Goal: Register for event/course

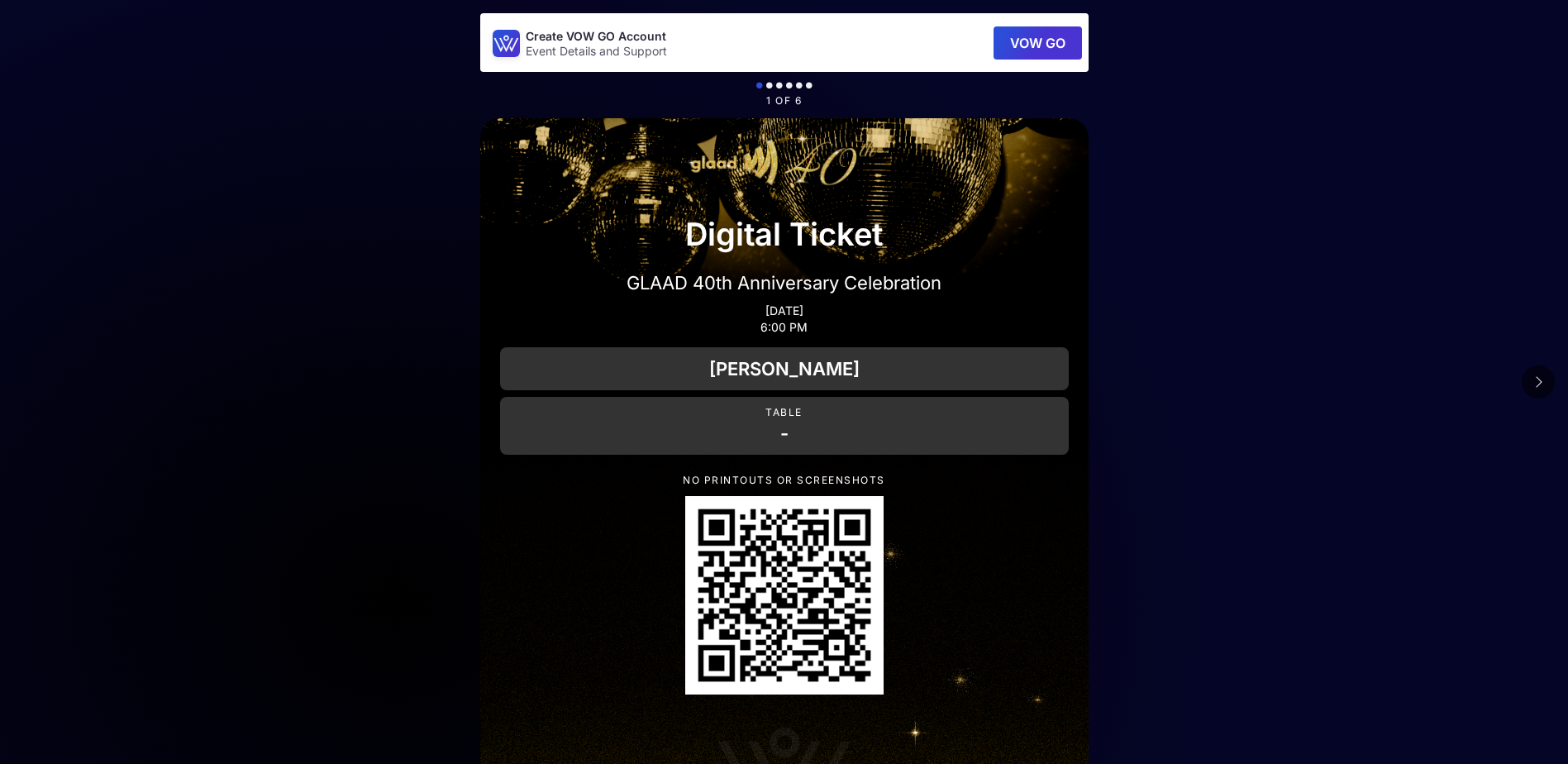
scroll to position [82, 0]
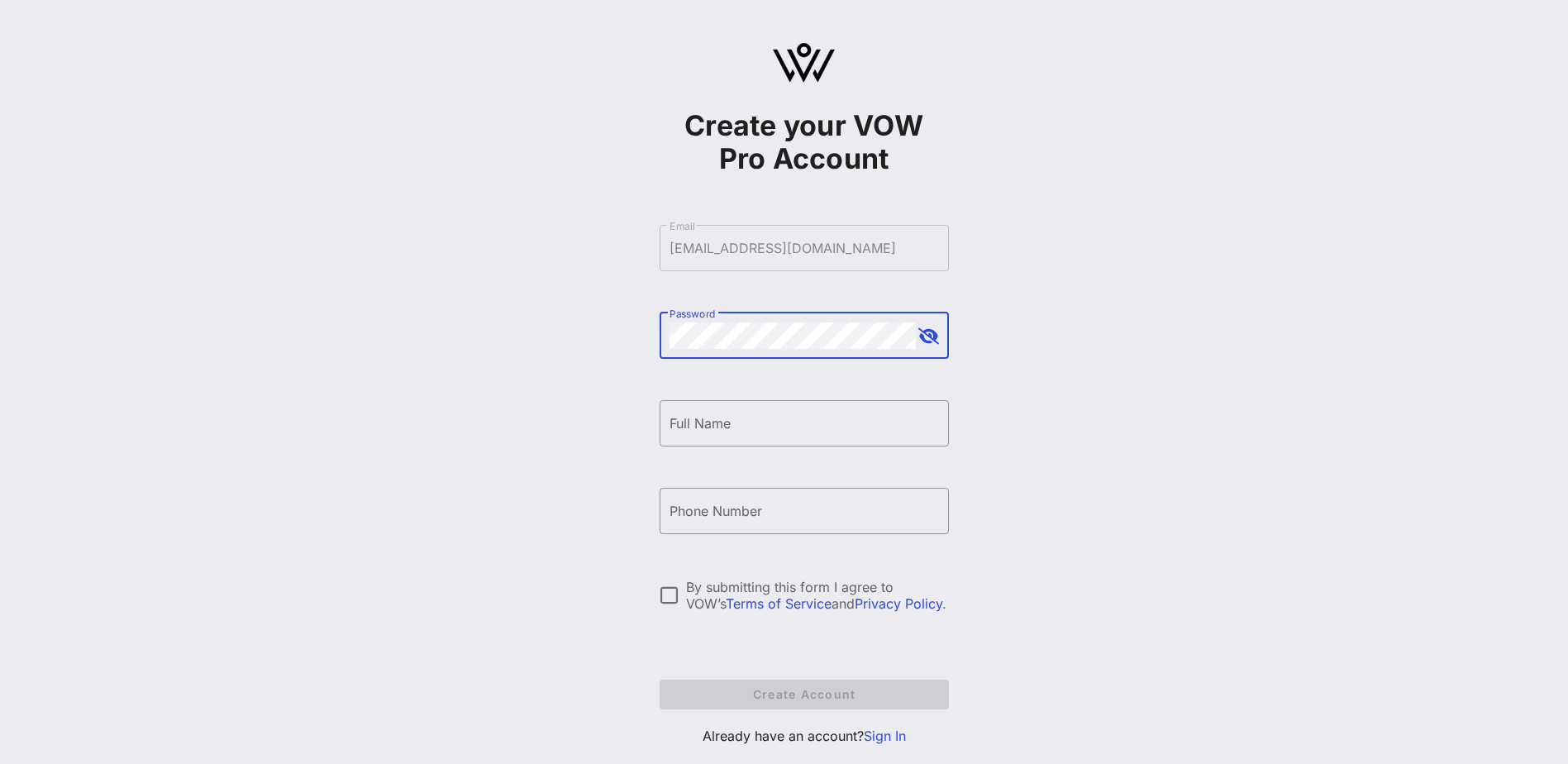
click at [936, 333] on button "append icon" at bounding box center [928, 337] width 21 height 17
click at [757, 419] on input "Full Name" at bounding box center [804, 423] width 269 height 27
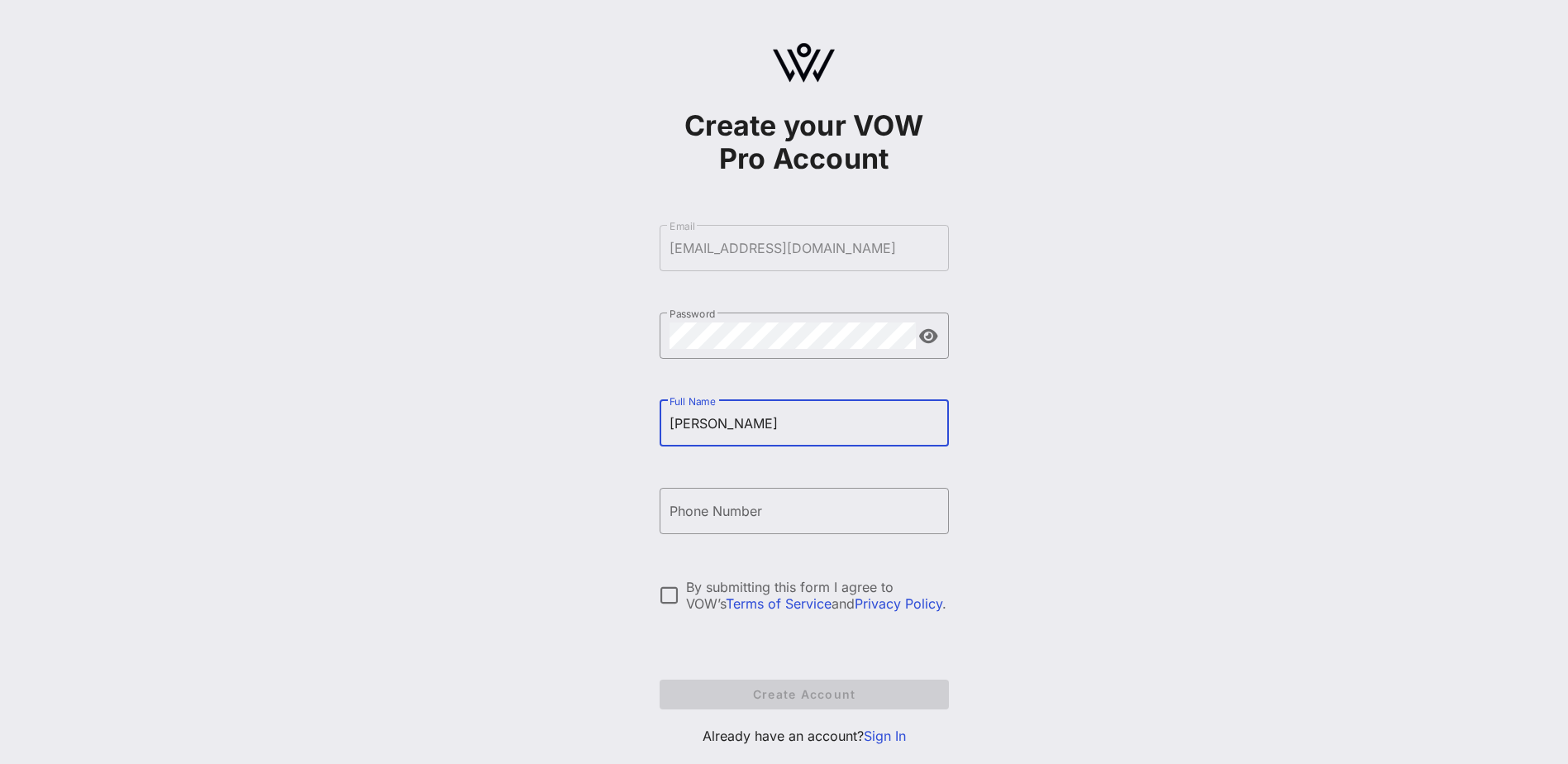
type input "[PERSON_NAME]"
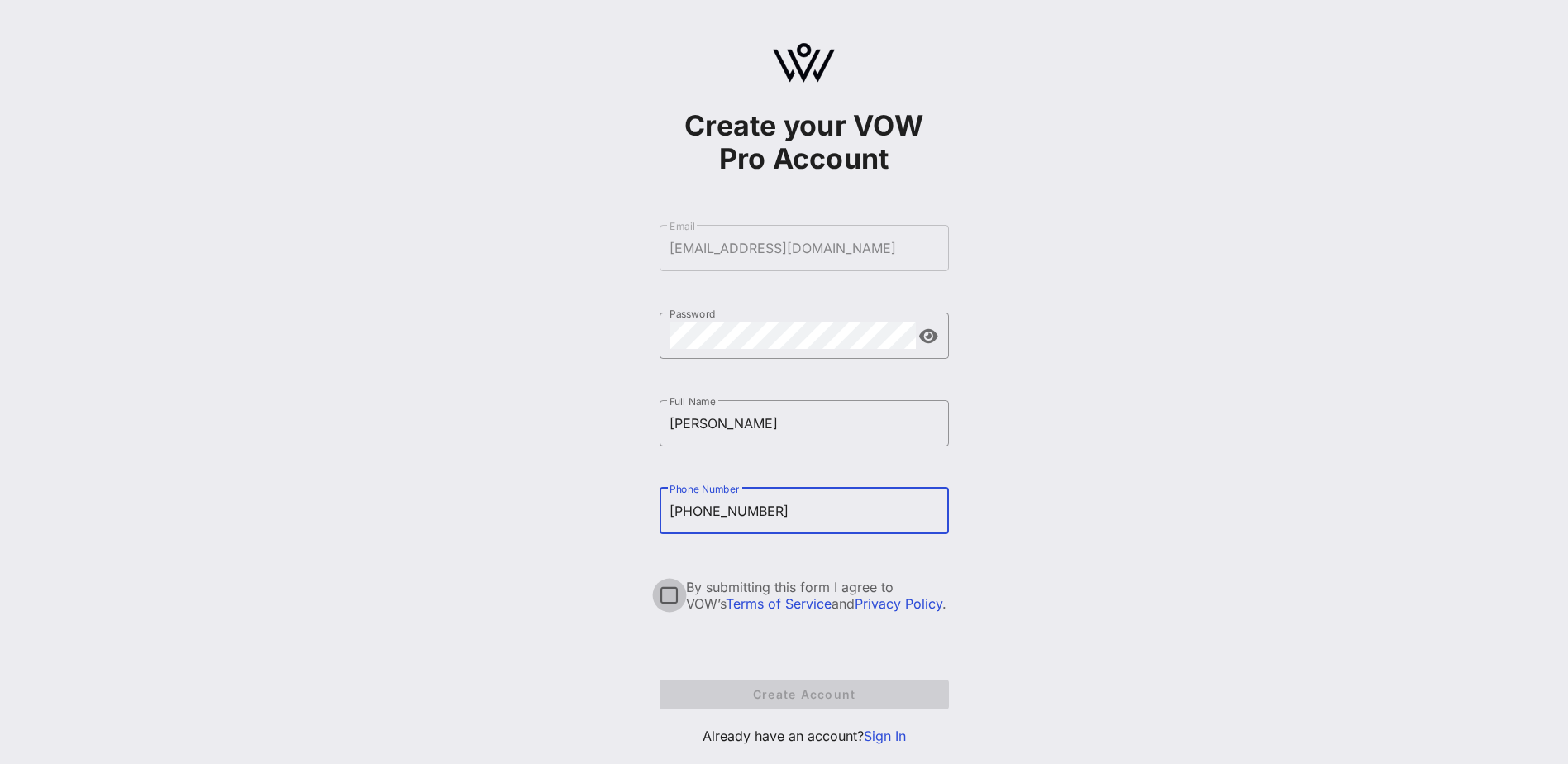
type input "[PHONE_NUMBER]"
click at [671, 601] on div at bounding box center [670, 595] width 28 height 28
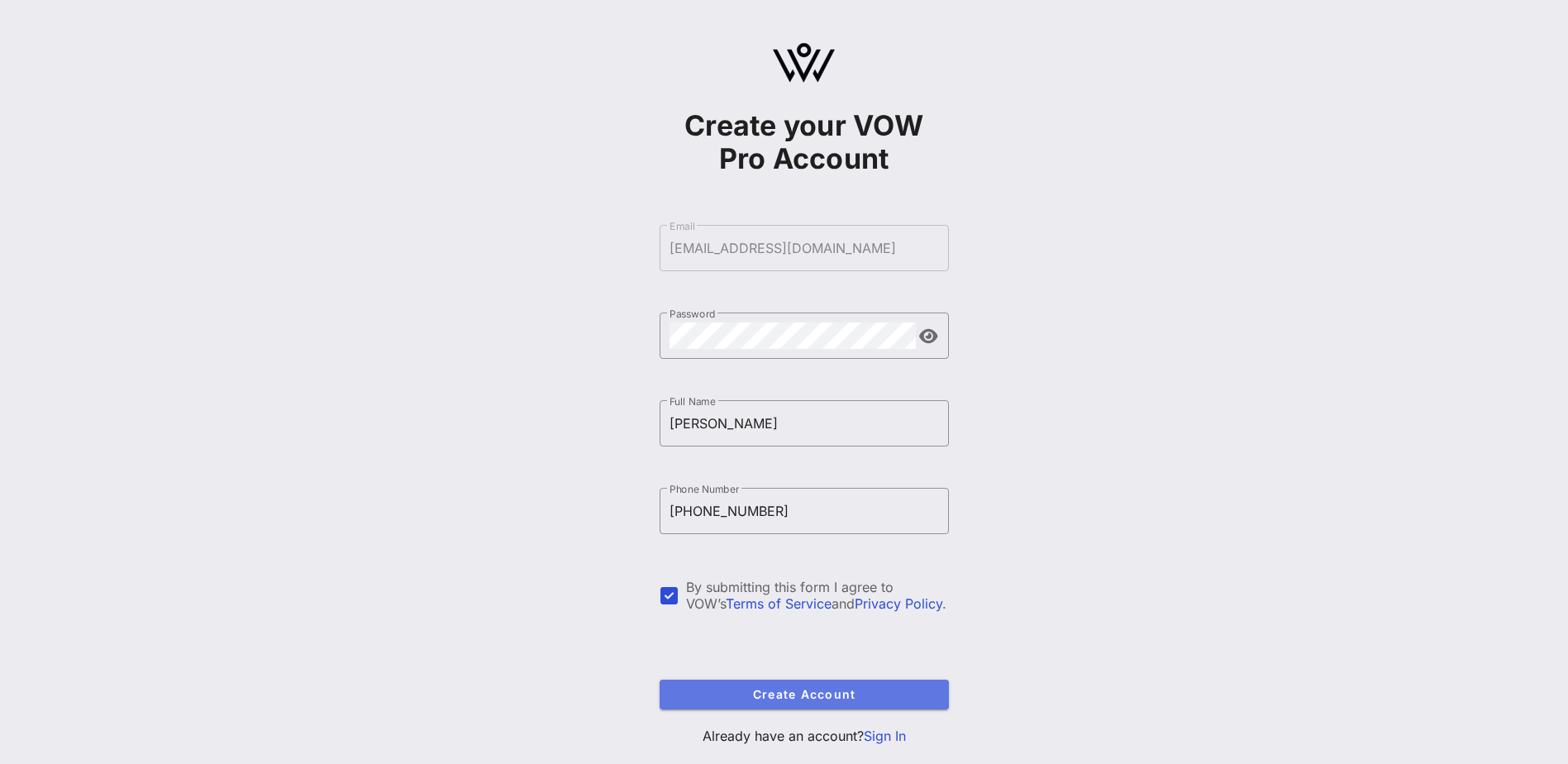
click at [797, 697] on span "Create Account" at bounding box center [804, 694] width 263 height 14
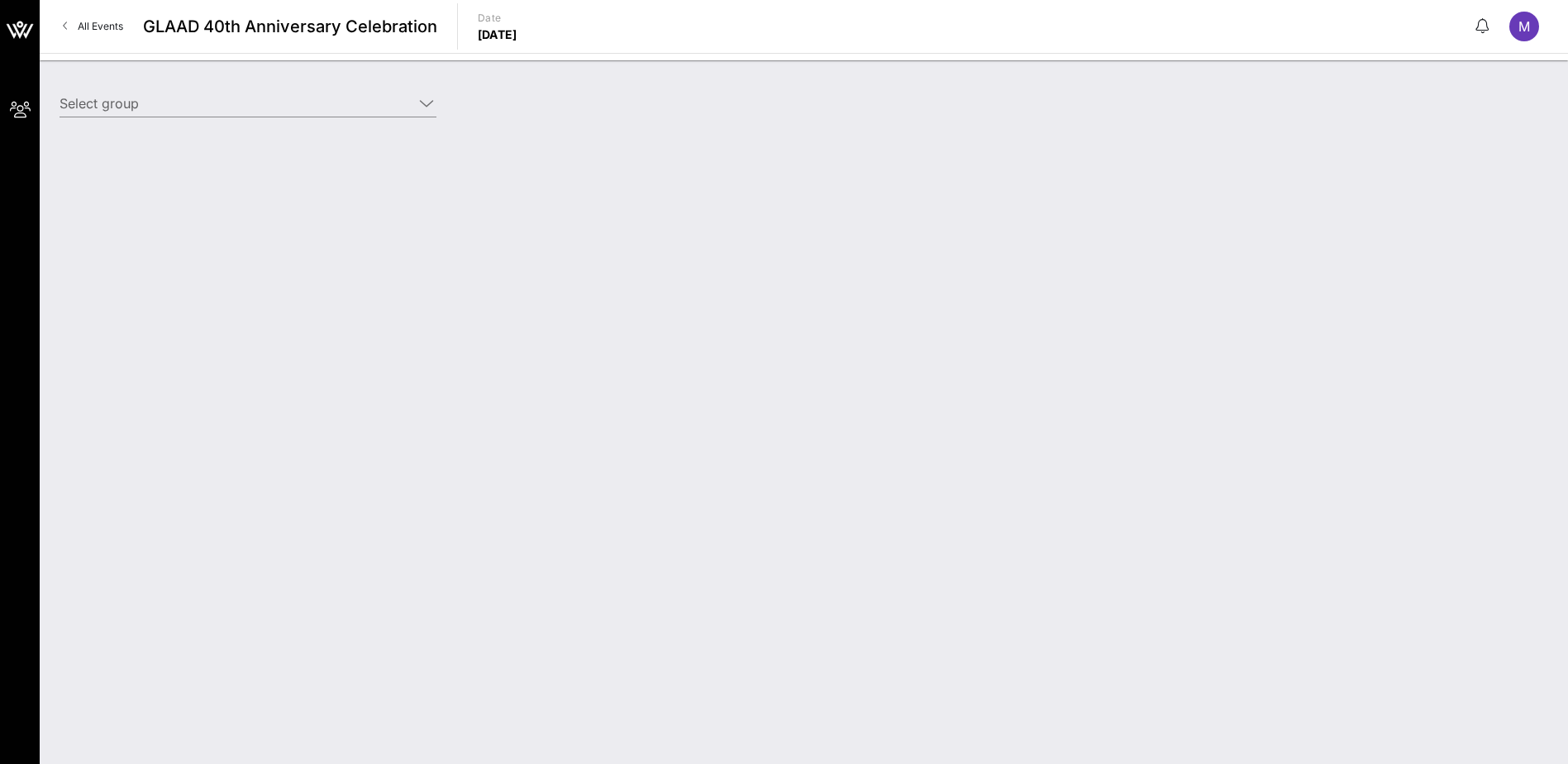
type input "[PERSON_NAME] [PERSON_NAME] ([PERSON_NAME]) [[PERSON_NAME], [PERSON_NAME][EMAIL…"
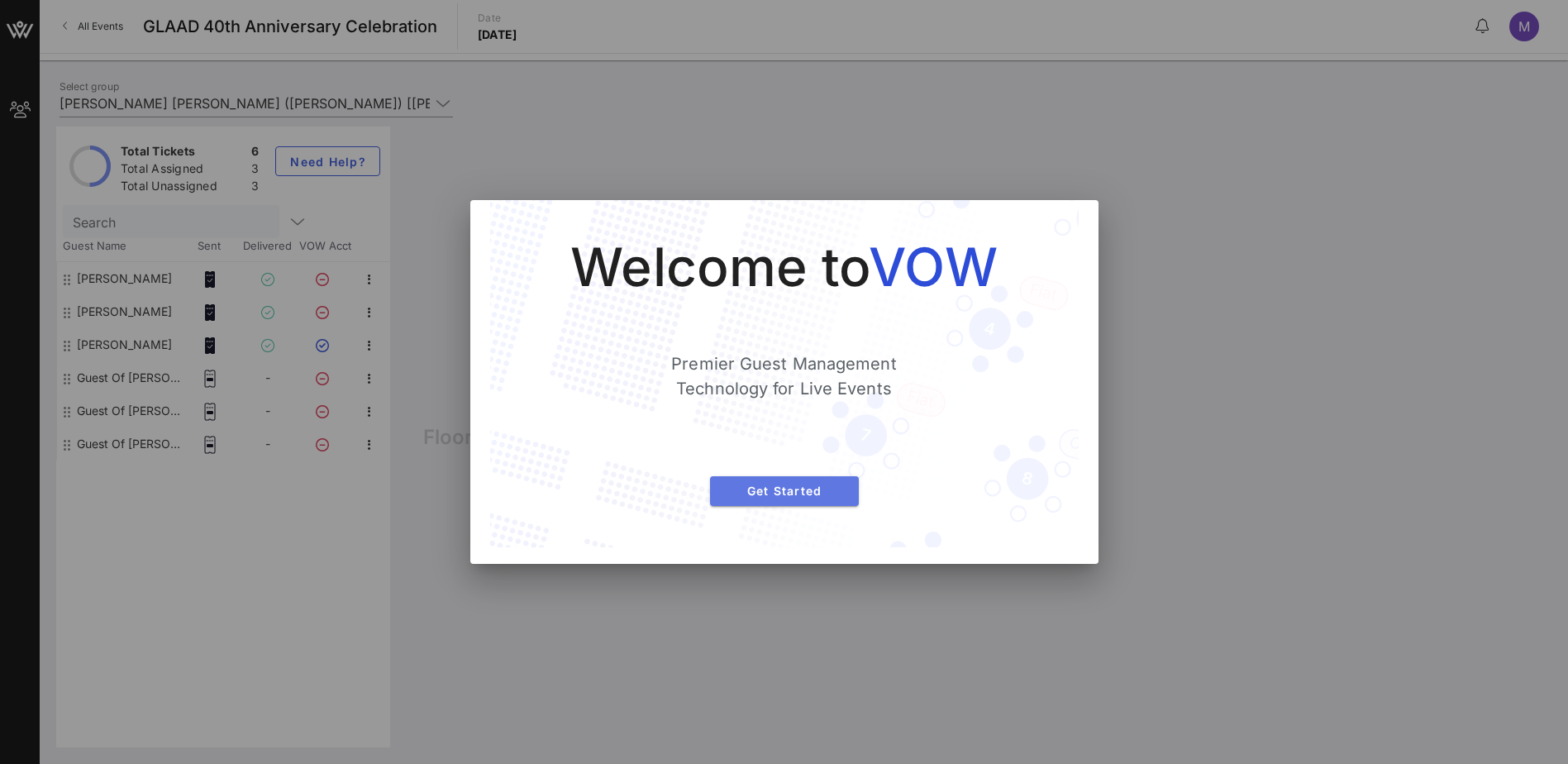
click at [759, 489] on span "Get Started" at bounding box center [784, 490] width 122 height 14
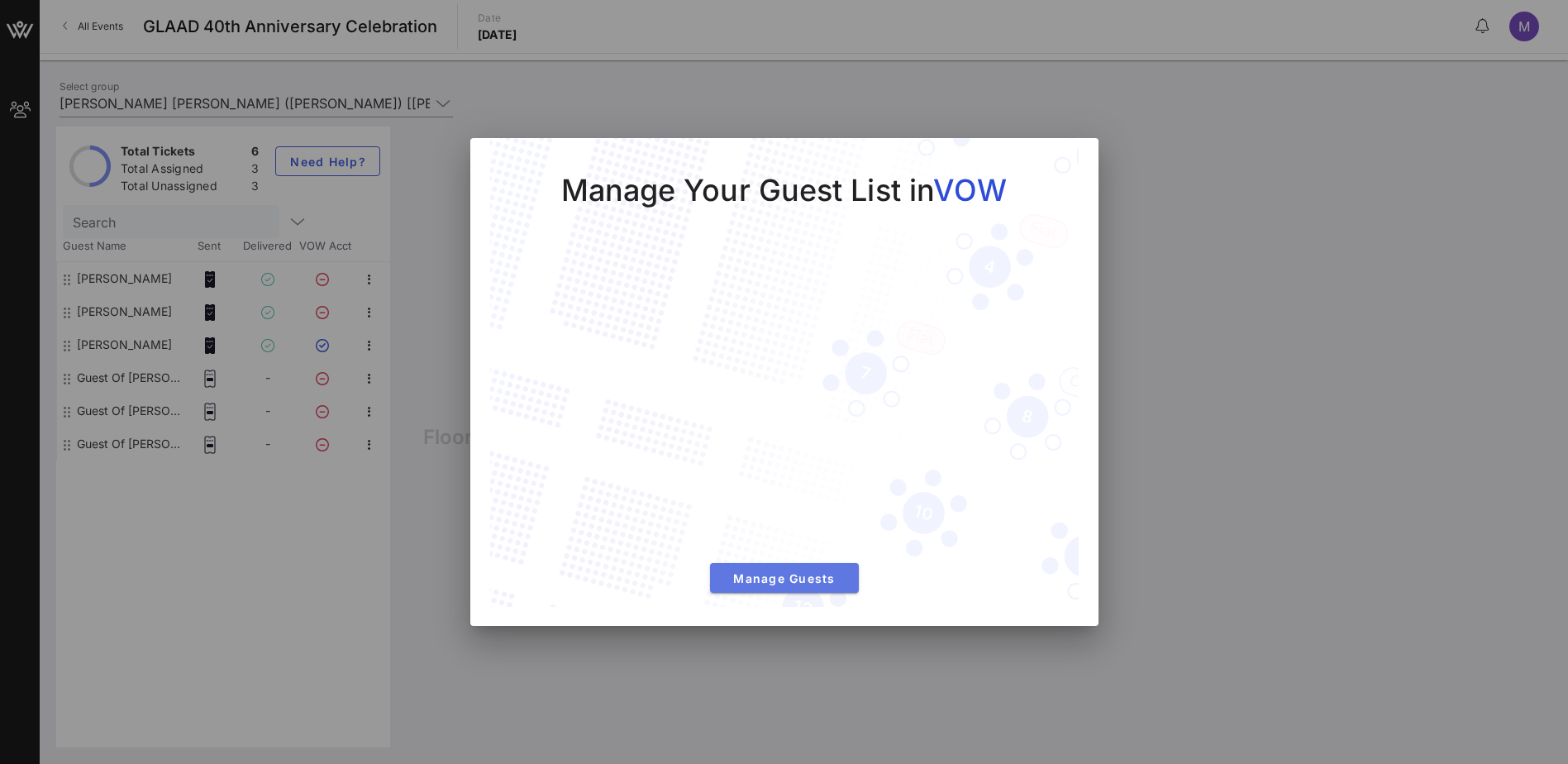
click at [759, 579] on span "Manage Guests" at bounding box center [784, 578] width 122 height 14
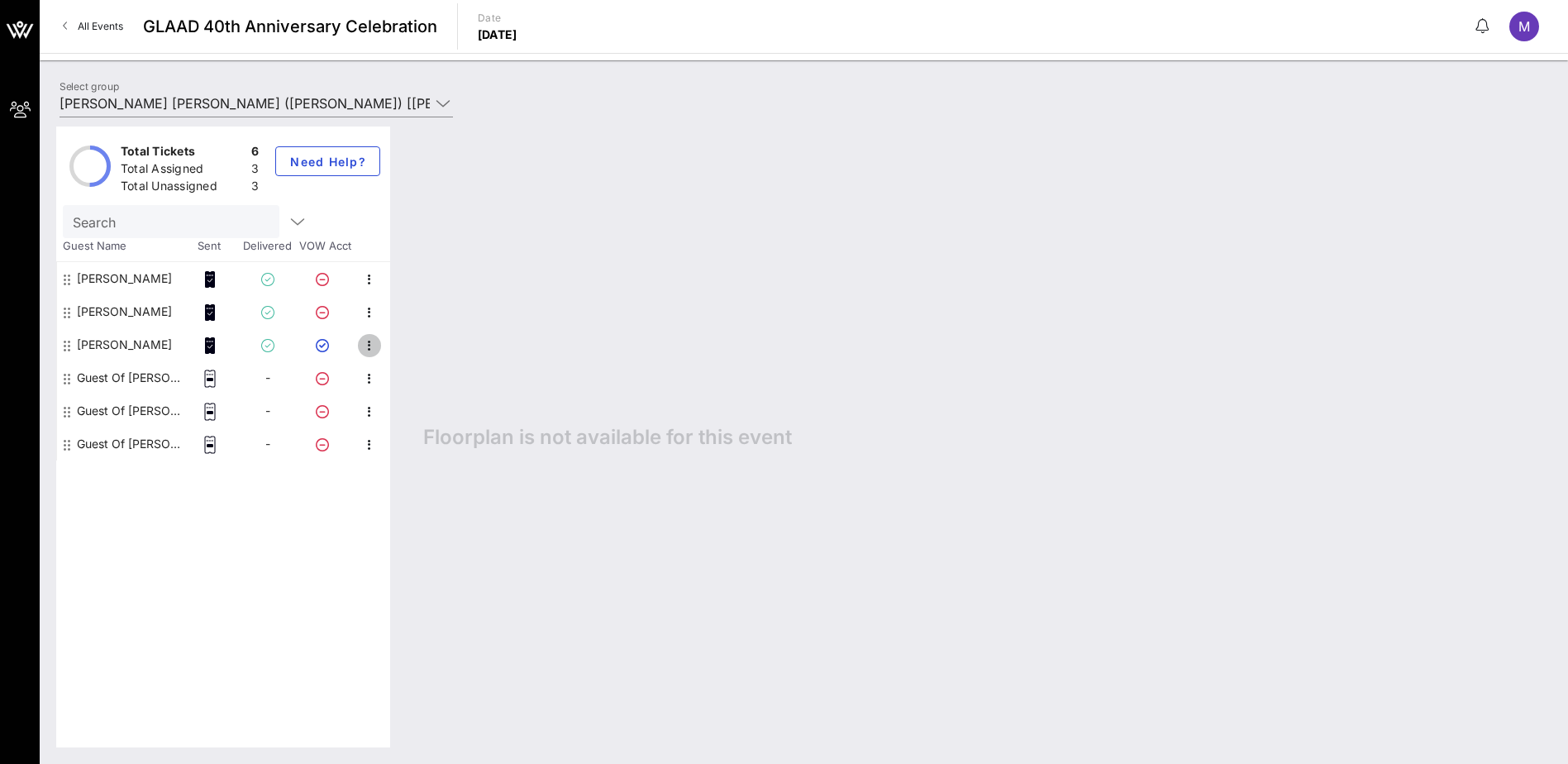
click at [366, 345] on icon "button" at bounding box center [370, 346] width 20 height 20
click at [412, 344] on div "Edit" at bounding box center [438, 351] width 87 height 13
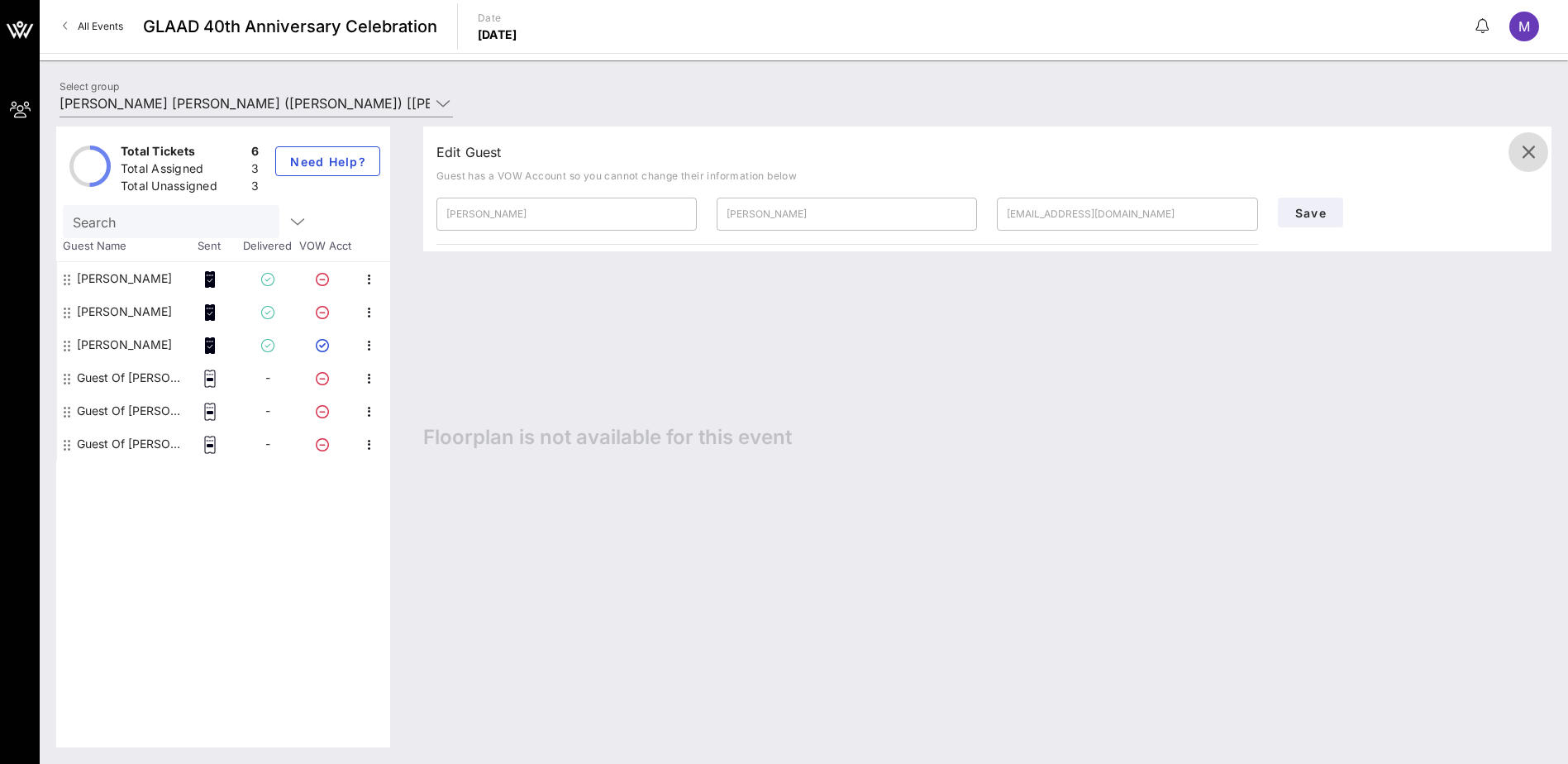
click at [1530, 145] on icon "button" at bounding box center [1528, 152] width 20 height 20
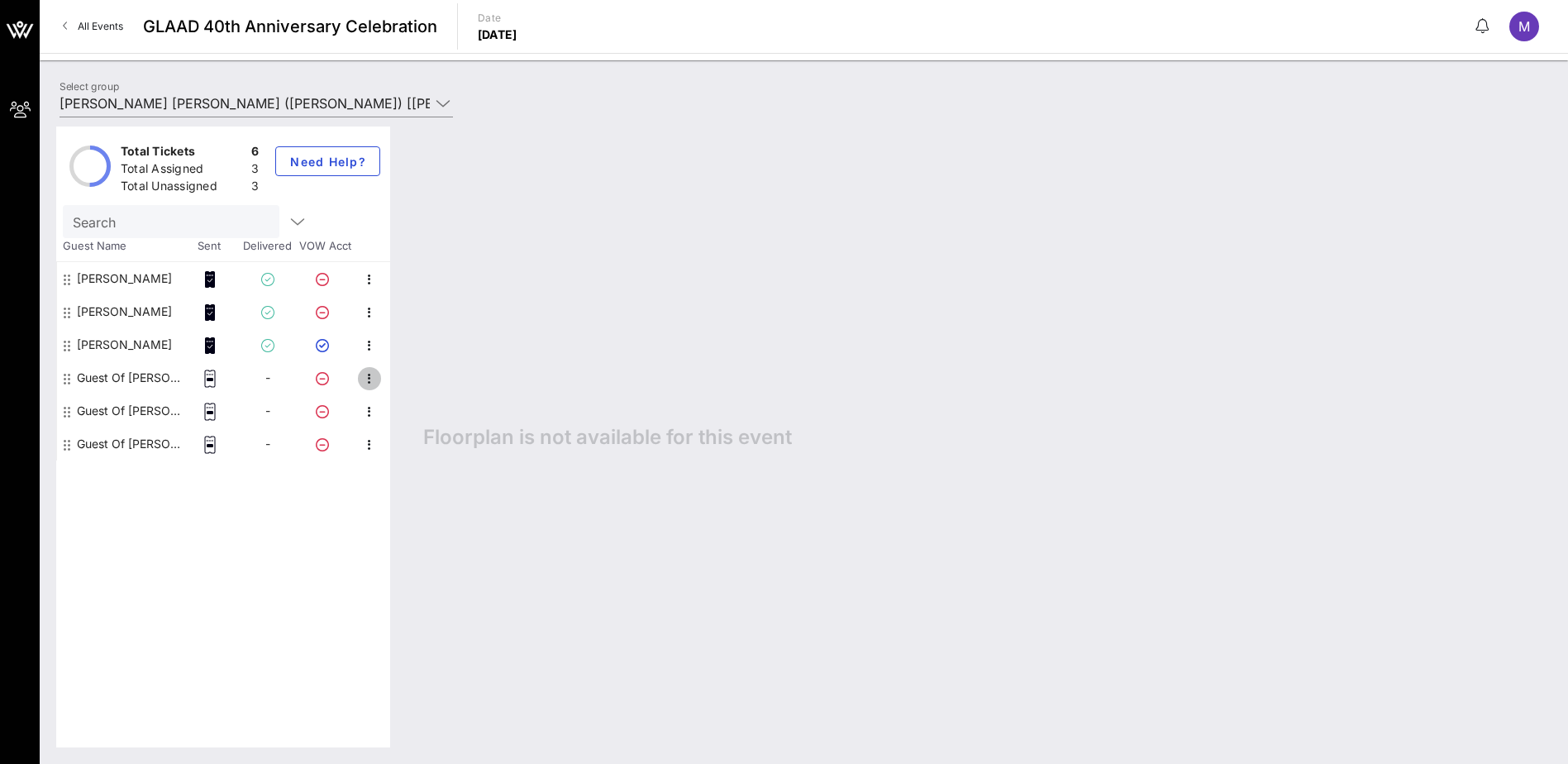
click at [365, 381] on icon "button" at bounding box center [370, 379] width 20 height 20
click at [403, 387] on div "Edit" at bounding box center [430, 384] width 70 height 13
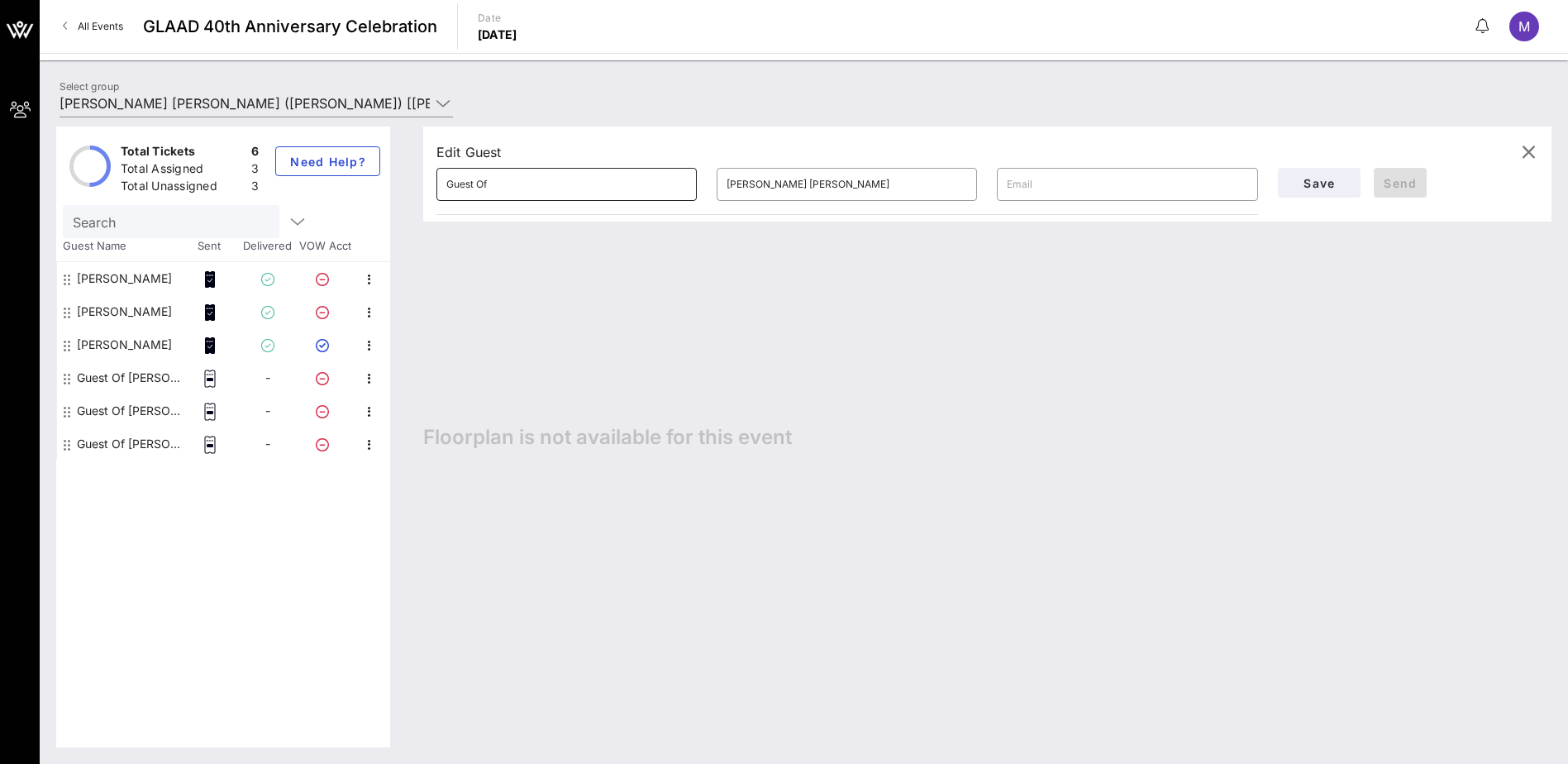
click at [471, 177] on input "Guest Of" at bounding box center [566, 185] width 240 height 27
click at [755, 177] on input "[PERSON_NAME] [PERSON_NAME]" at bounding box center [846, 185] width 240 height 27
click at [1046, 183] on input "text" at bounding box center [1127, 185] width 240 height 27
click at [1524, 151] on icon "button" at bounding box center [1528, 152] width 20 height 20
